Goal: Book appointment/travel/reservation

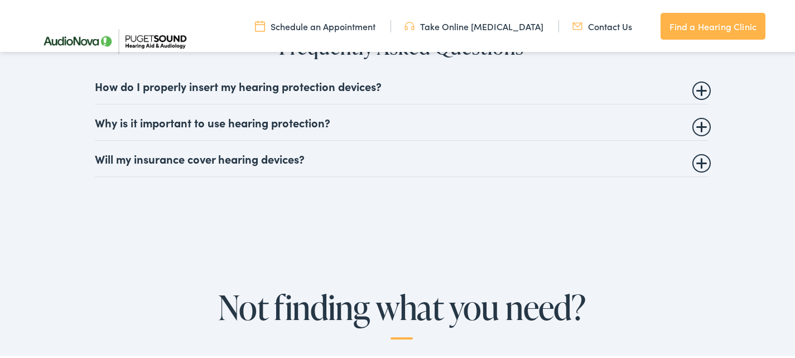
scroll to position [2902, 0]
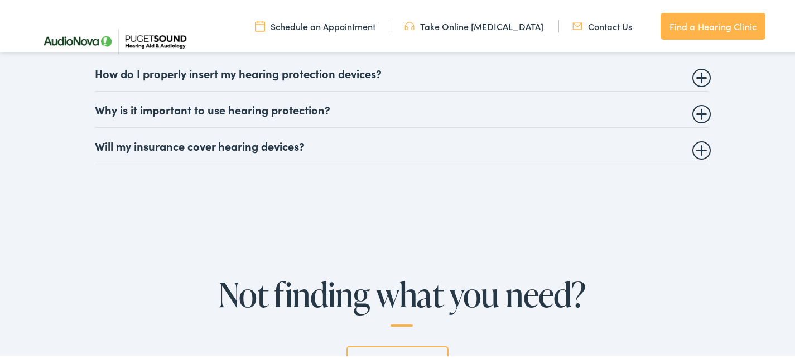
click at [700, 137] on summary "Will my insurance cover hearing devices?" at bounding box center [402, 143] width 614 height 13
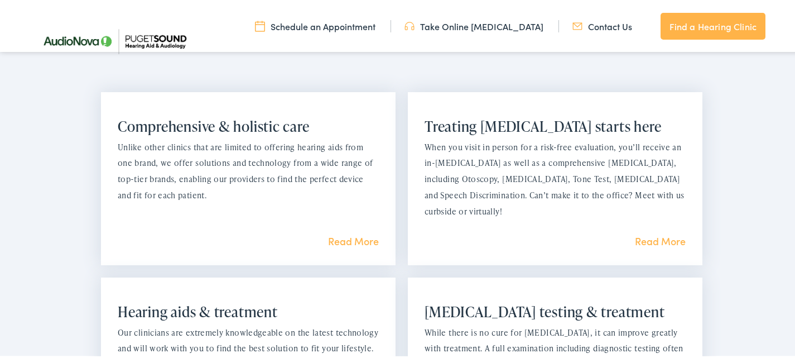
scroll to position [781, 0]
click at [662, 239] on link "Read More" at bounding box center [660, 239] width 51 height 14
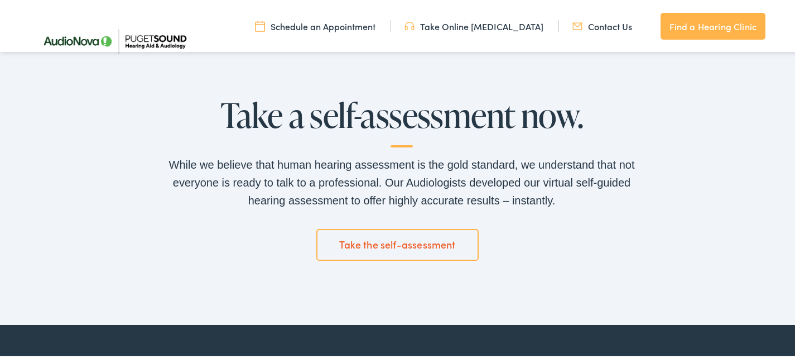
scroll to position [1786, 0]
click at [371, 239] on link "Take the self-assessment" at bounding box center [397, 242] width 163 height 31
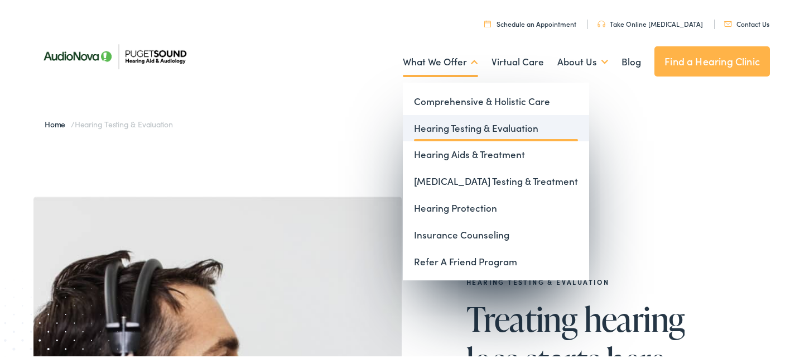
click at [468, 131] on link "Hearing Testing & Evaluation" at bounding box center [496, 126] width 186 height 27
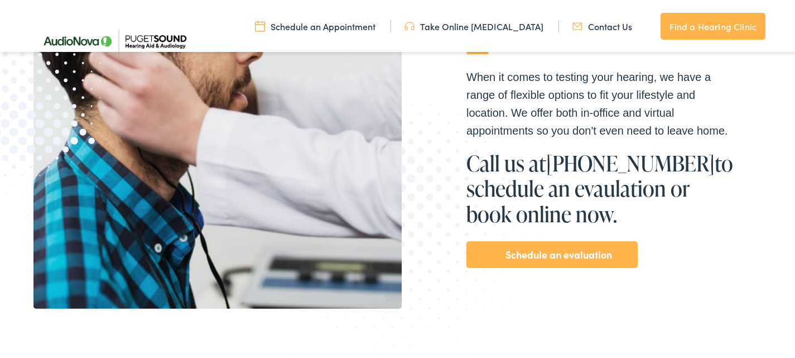
scroll to position [391, 0]
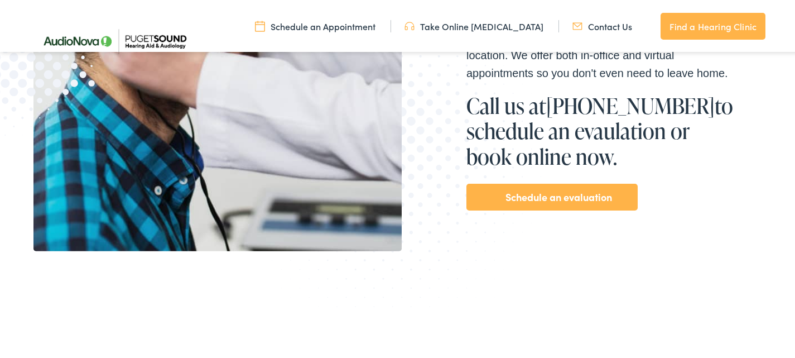
click at [560, 196] on link "Schedule an evaluation" at bounding box center [559, 195] width 107 height 18
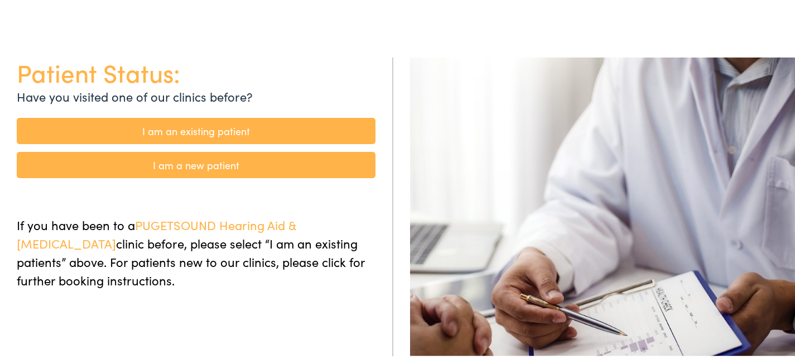
scroll to position [112, 0]
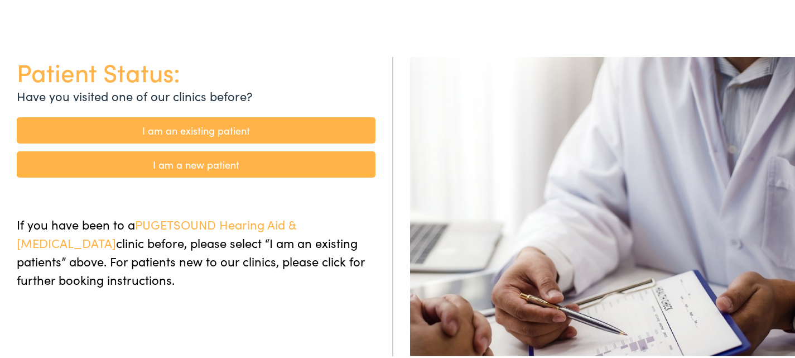
click at [196, 163] on link "I am a new patient" at bounding box center [196, 163] width 359 height 26
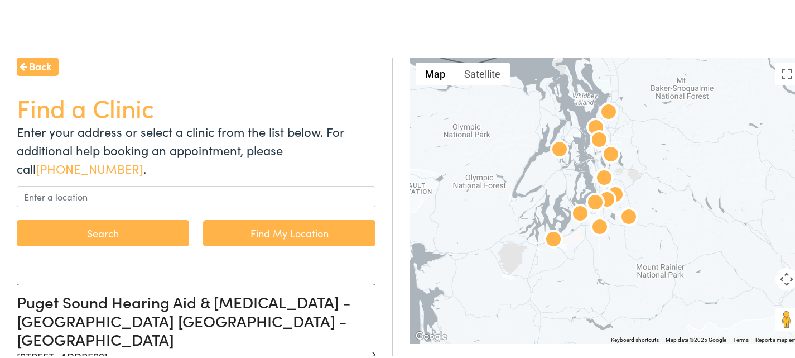
scroll to position [112, 0]
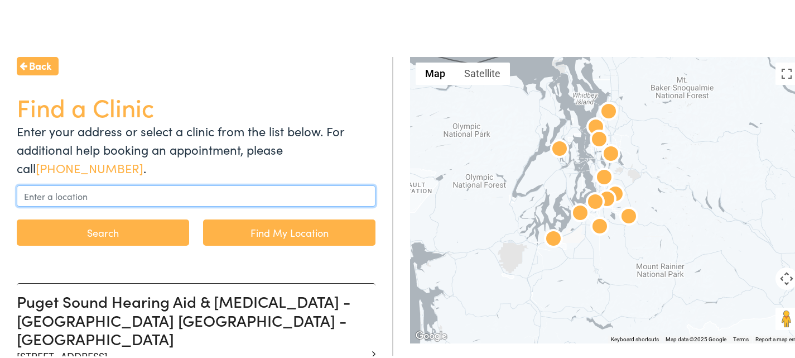
click at [88, 196] on input "text" at bounding box center [196, 194] width 359 height 21
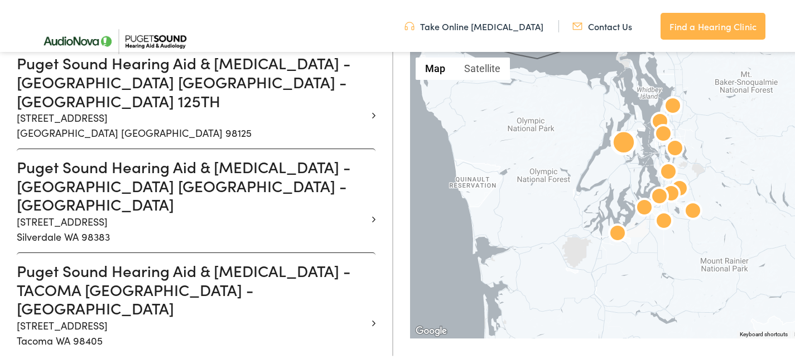
scroll to position [1228, 0]
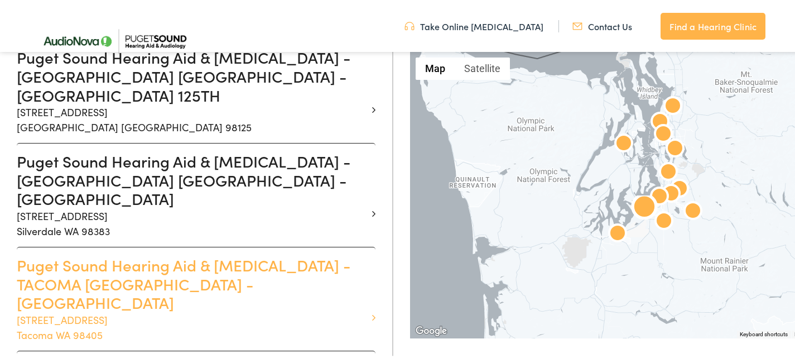
click at [119, 310] on p "1311 South Union Ave #102 Tacoma WA 98405" at bounding box center [192, 325] width 350 height 30
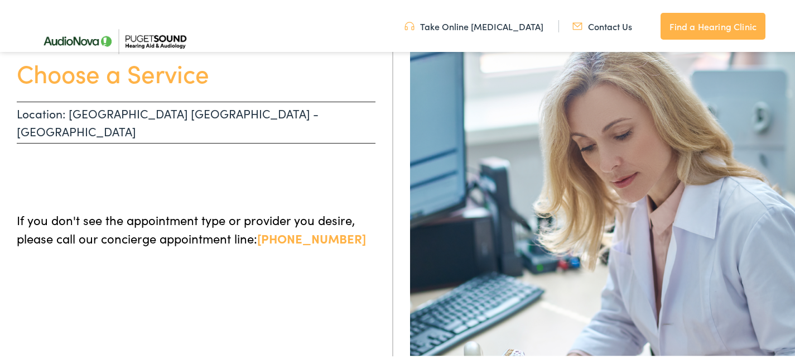
scroll to position [112, 0]
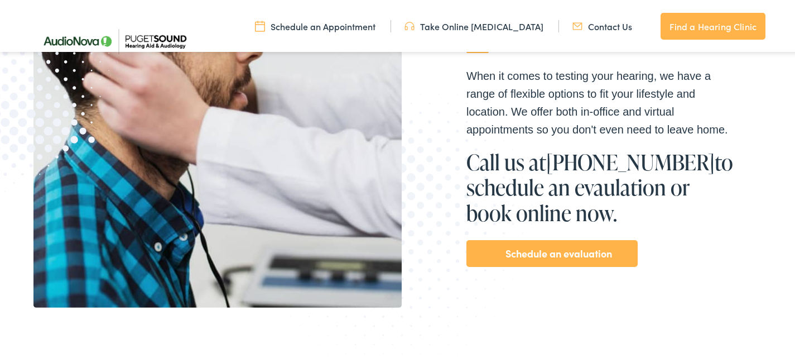
scroll to position [335, 0]
click at [563, 258] on link "Schedule an evaluation" at bounding box center [559, 251] width 107 height 18
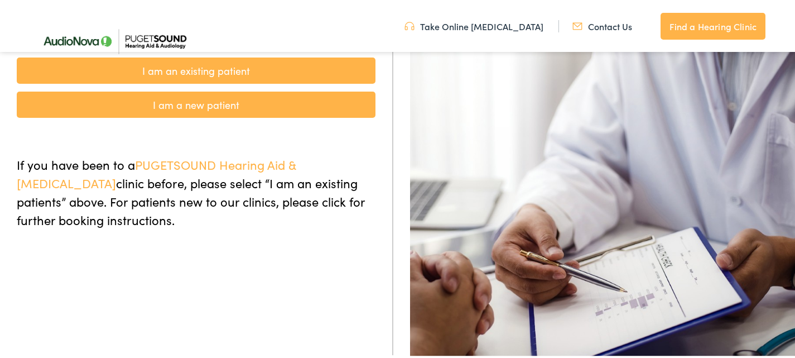
scroll to position [167, 0]
click at [191, 103] on link "I am a new patient" at bounding box center [196, 102] width 359 height 26
